Goal: Transaction & Acquisition: Purchase product/service

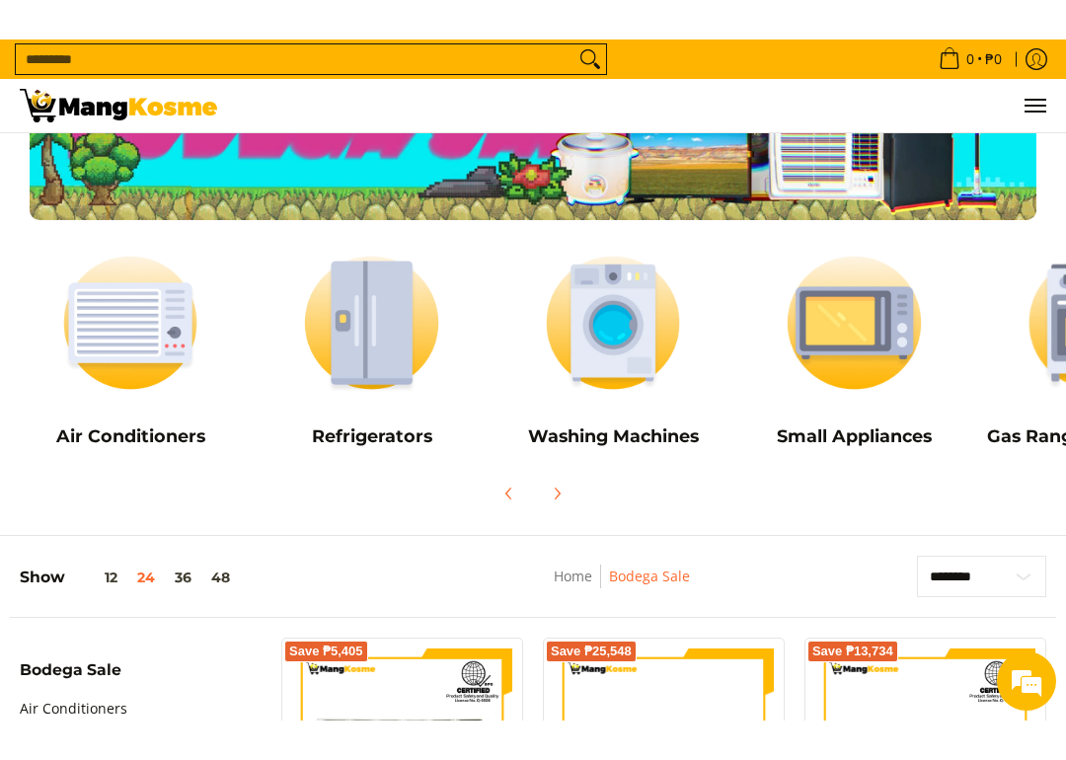
scroll to position [56, 0]
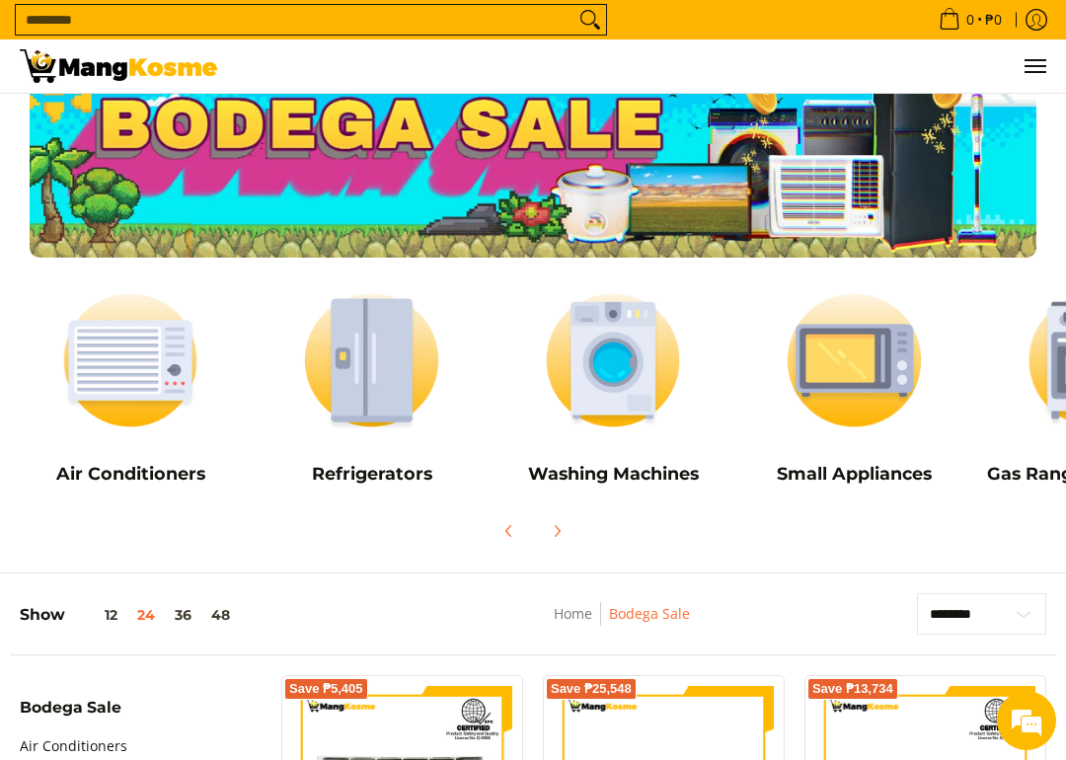
click at [626, 347] on img at bounding box center [612, 360] width 221 height 166
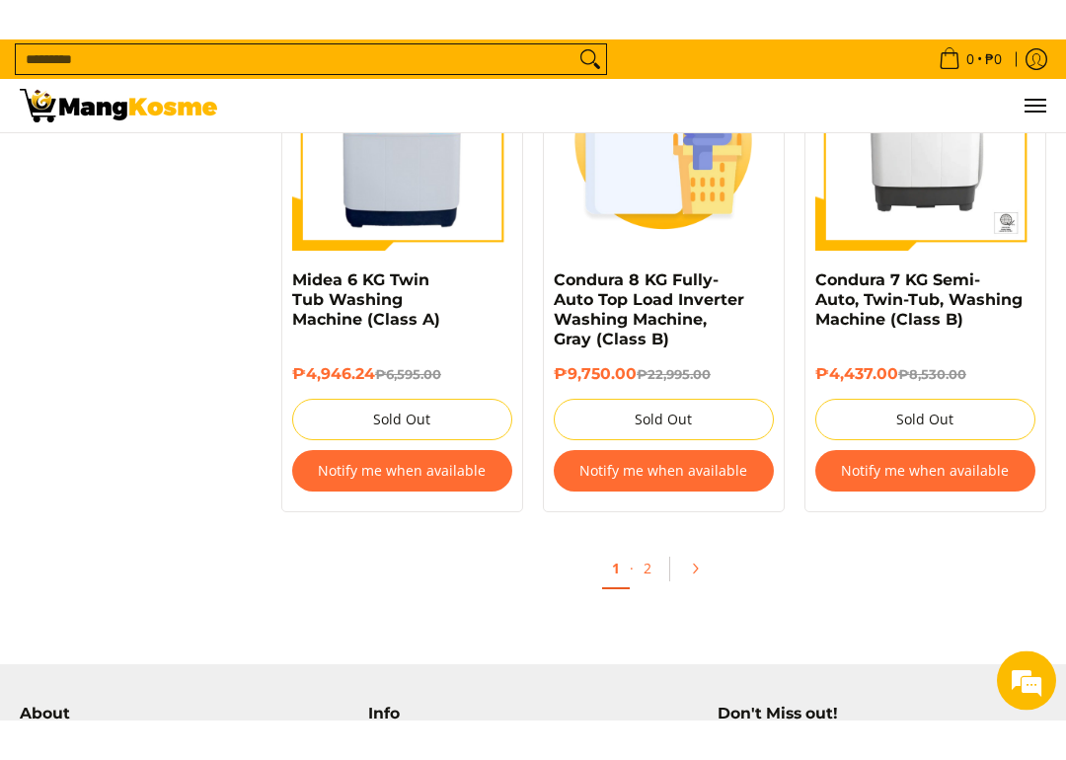
scroll to position [3799, 0]
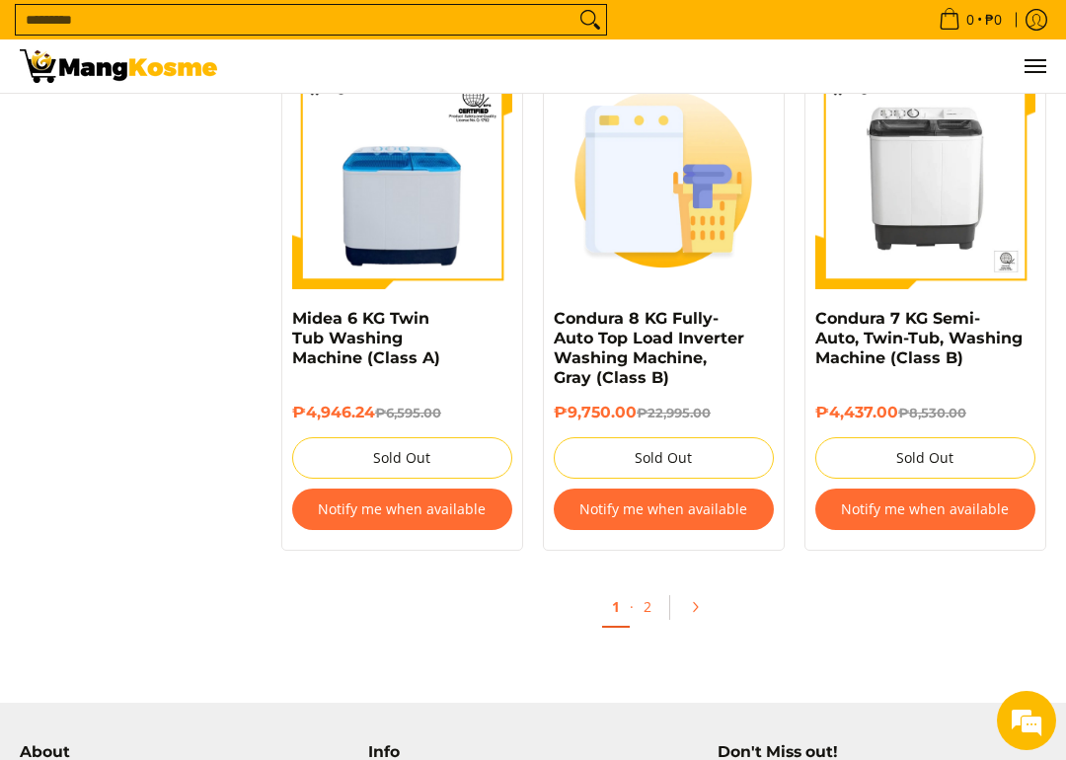
click at [645, 601] on link "2" at bounding box center [648, 606] width 28 height 38
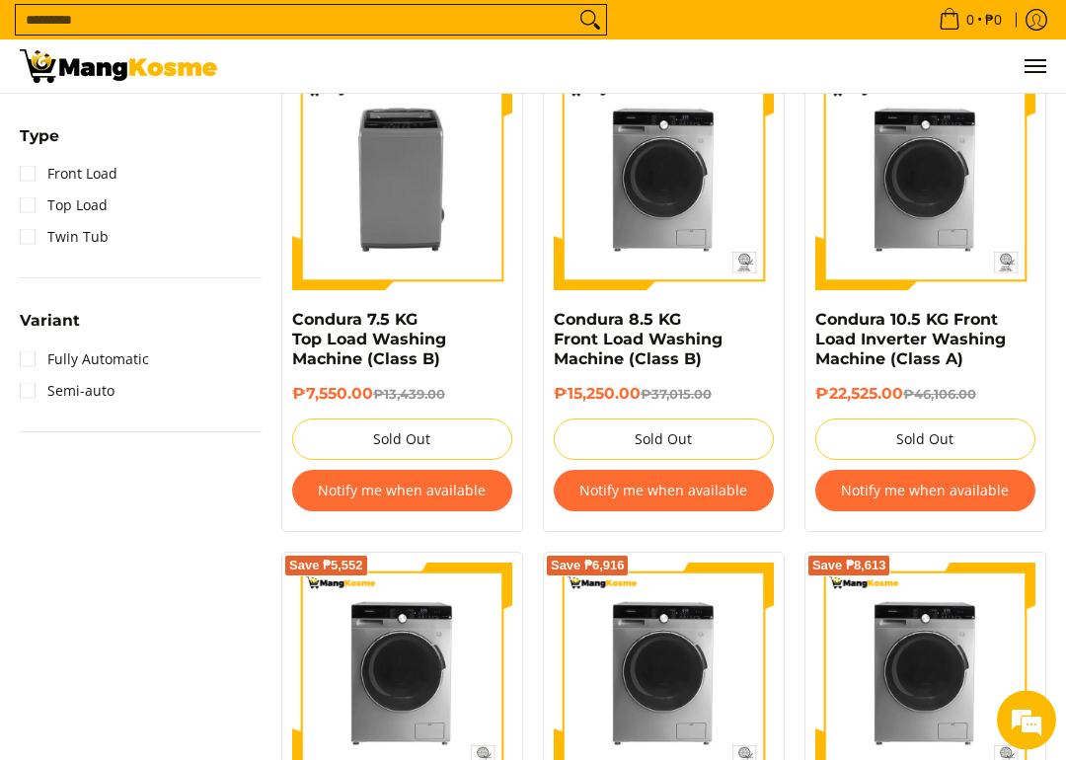
scroll to position [1373, 0]
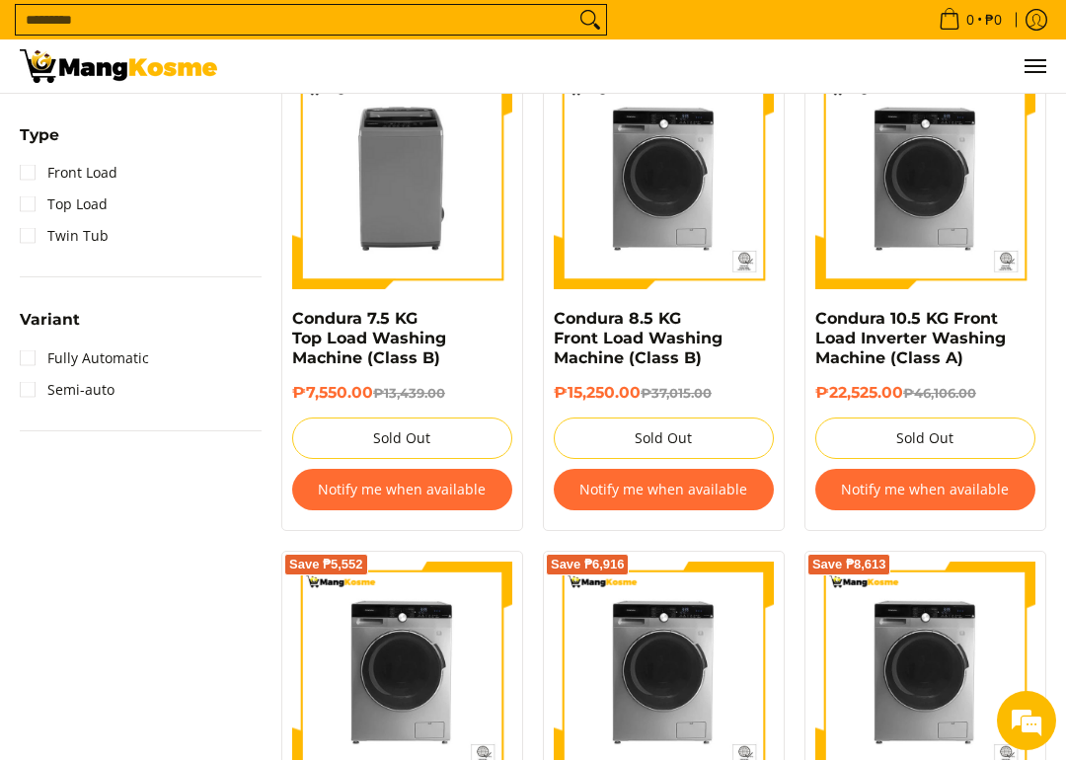
click at [656, 183] on img at bounding box center [664, 179] width 220 height 220
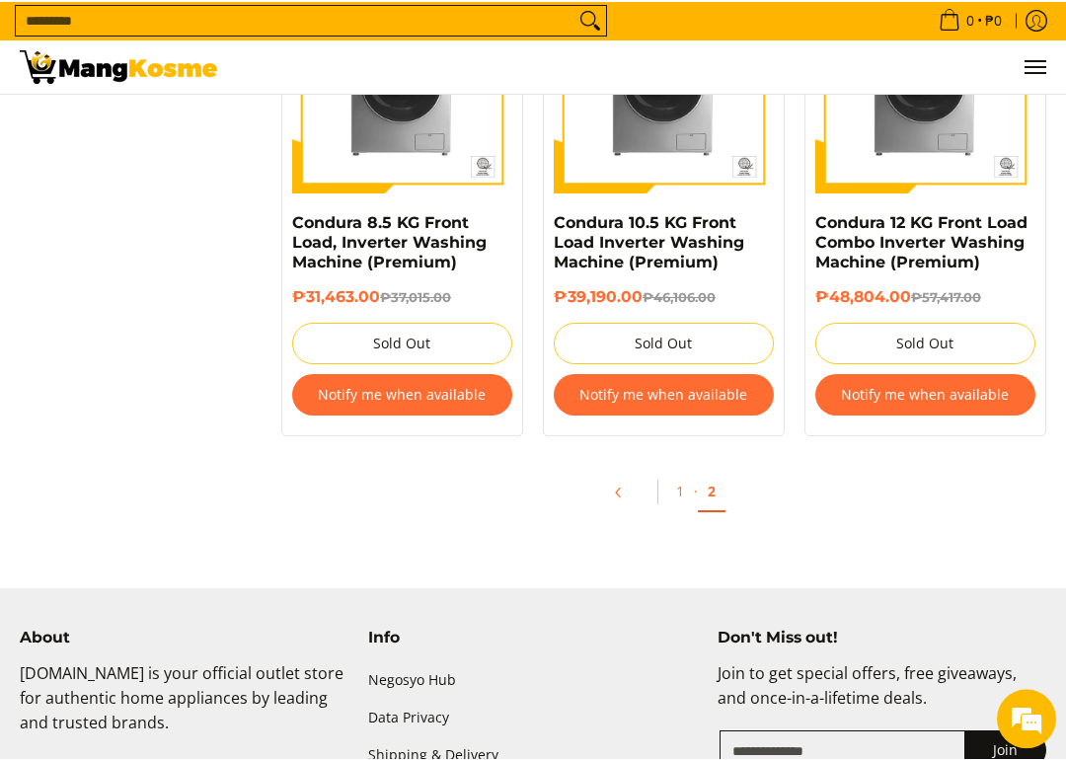
scroll to position [1960, 0]
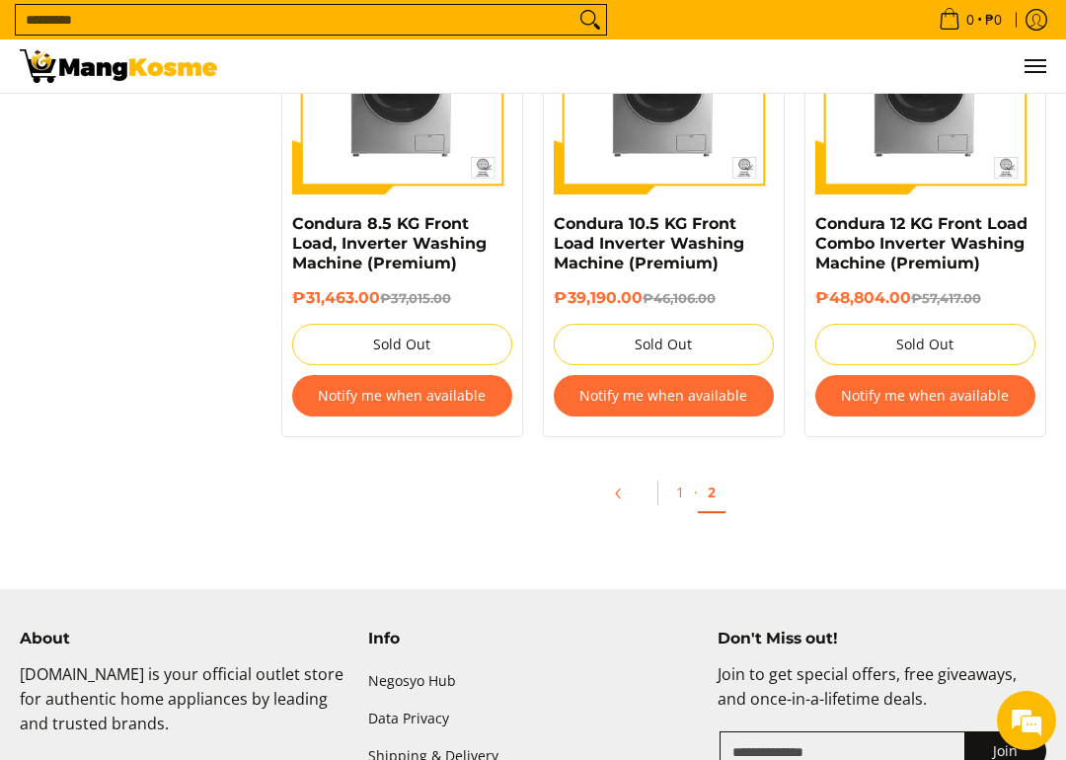
click at [680, 482] on link "1" at bounding box center [680, 492] width 28 height 38
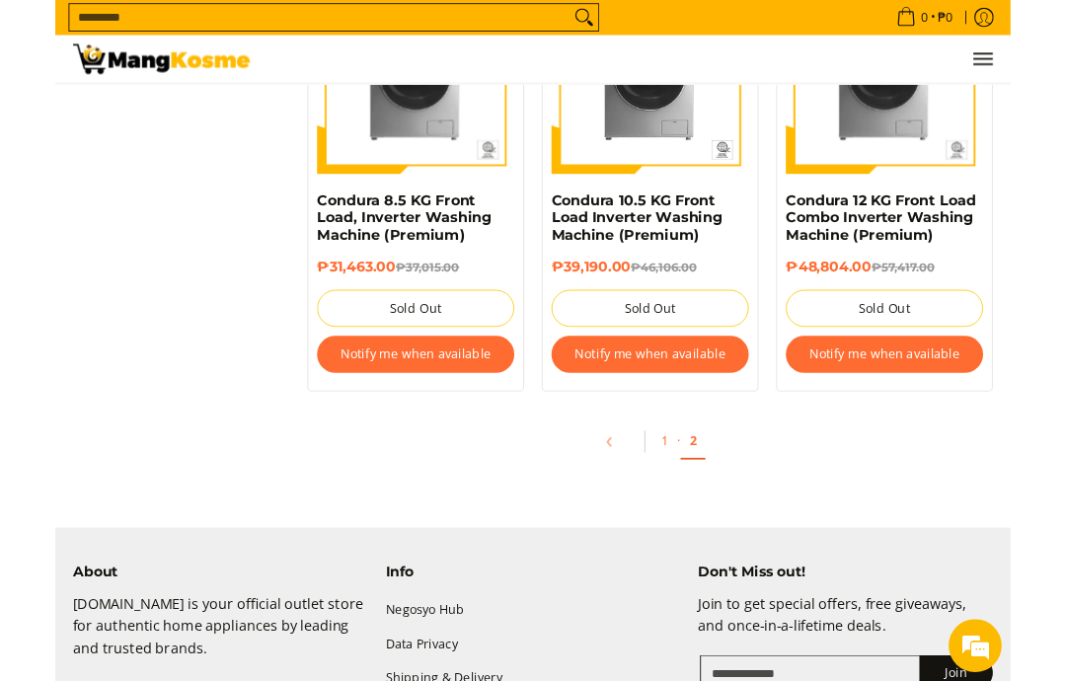
scroll to position [2039, 0]
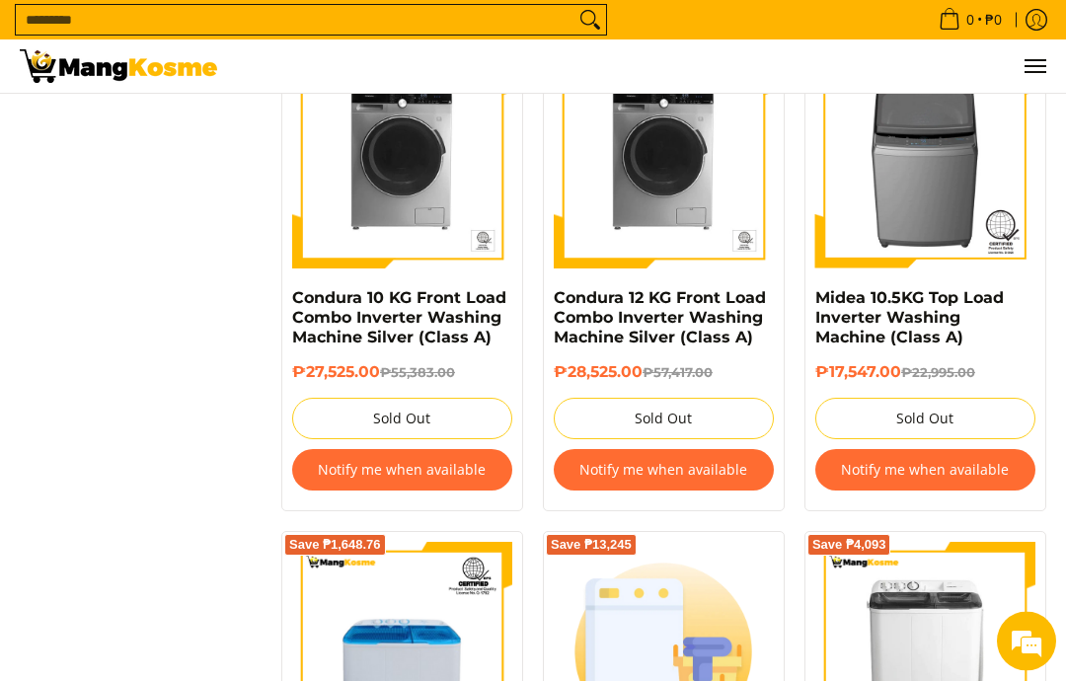
scroll to position [3330, 0]
